Goal: Find specific page/section: Find specific page/section

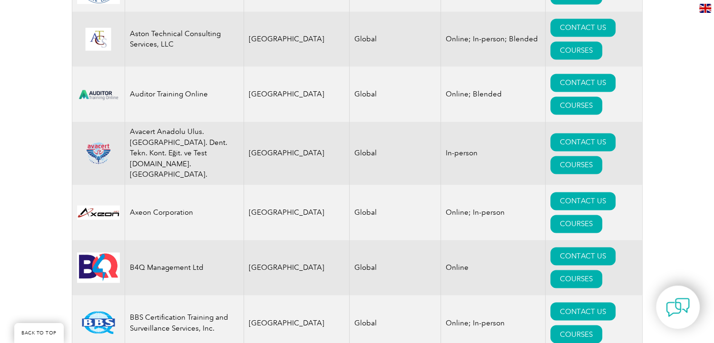
scroll to position [1509, 0]
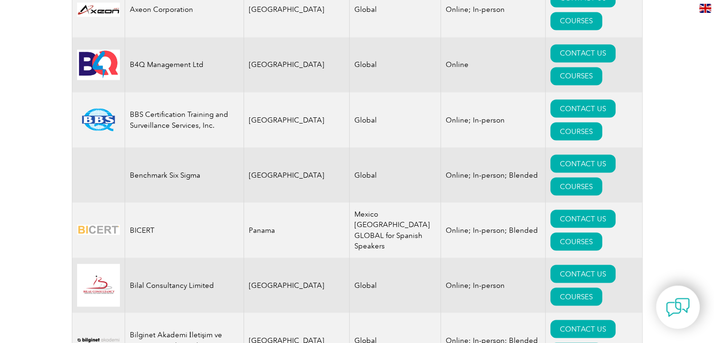
scroll to position [0, 0]
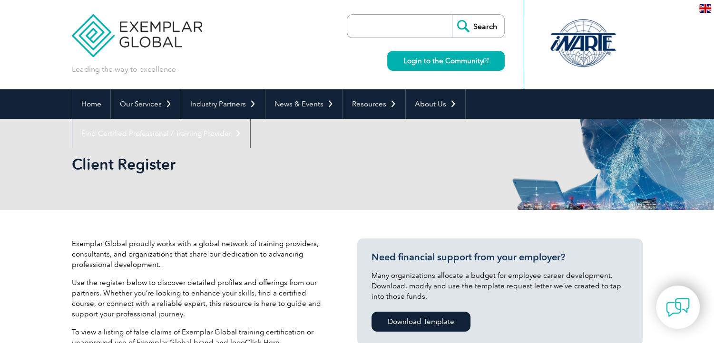
click at [426, 22] on input "search" at bounding box center [402, 26] width 100 height 23
type input "b"
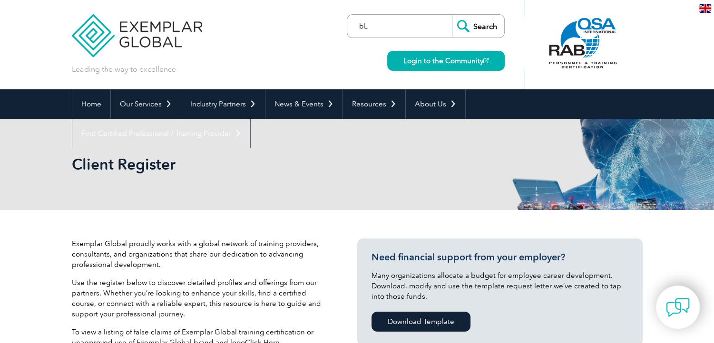
type input "b"
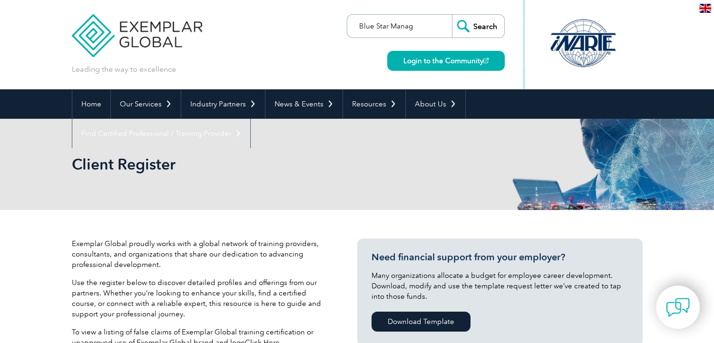
type input "Blue Star Manag"
click at [479, 28] on input "Search" at bounding box center [478, 26] width 52 height 23
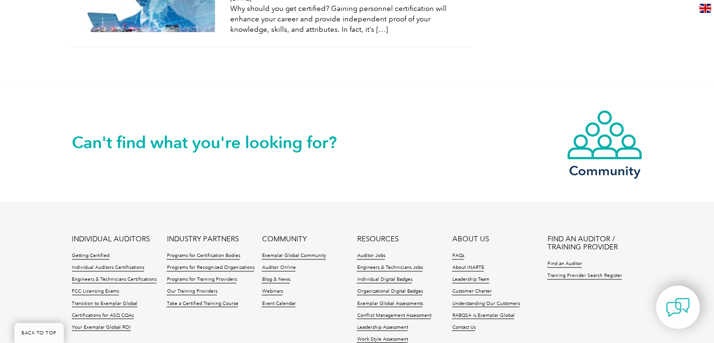
scroll to position [1510, 0]
